Goal: Communication & Community: Ask a question

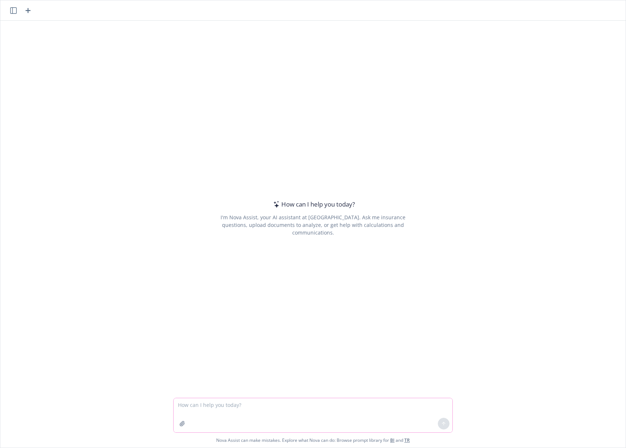
click at [176, 425] on button "button" at bounding box center [182, 424] width 12 height 12
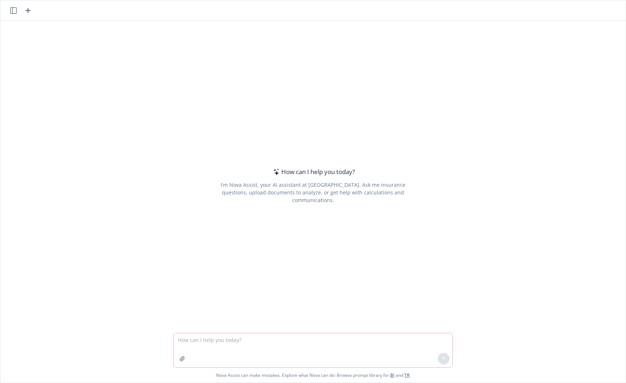
click at [181, 359] on icon "button" at bounding box center [182, 359] width 6 height 6
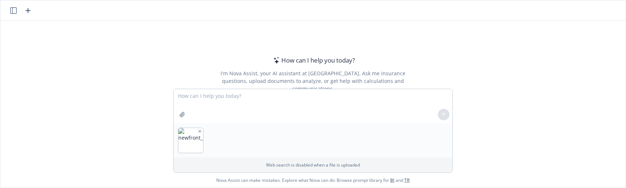
click at [522, 185] on span "Nova Assist can make mistakes. Explore what Nova can do: Browse prompt library …" at bounding box center [312, 180] width 619 height 15
click at [522, 187] on span "Nova Assist can make mistakes. Explore what Nova can do: Browse prompt library …" at bounding box center [312, 180] width 619 height 15
